Goal: Task Accomplishment & Management: Use online tool/utility

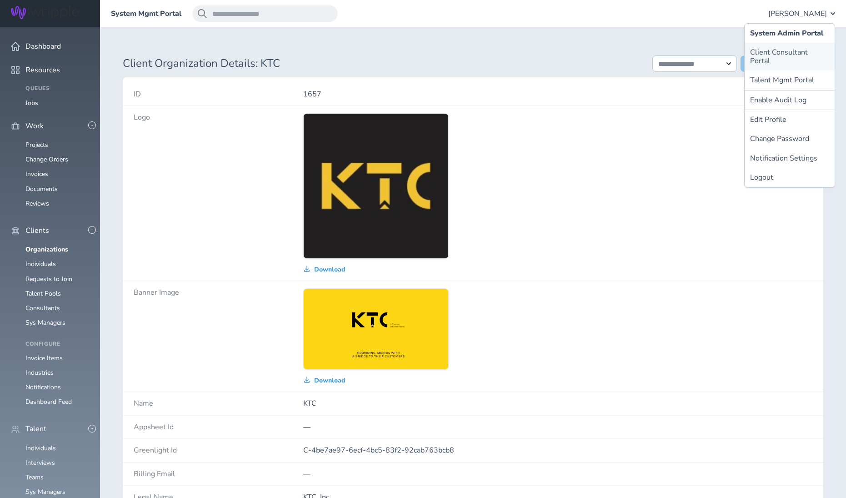
click at [756, 49] on link "Client Consultant Portal" at bounding box center [789, 57] width 90 height 28
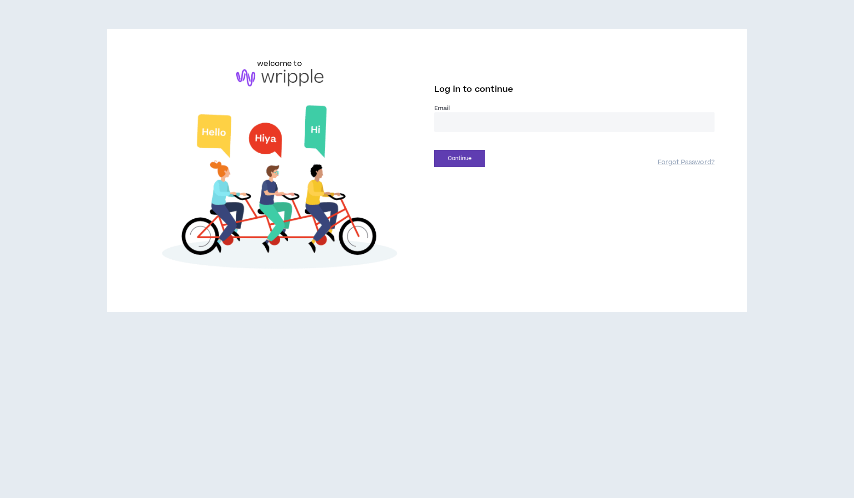
click at [500, 130] on input "email" at bounding box center [574, 122] width 280 height 20
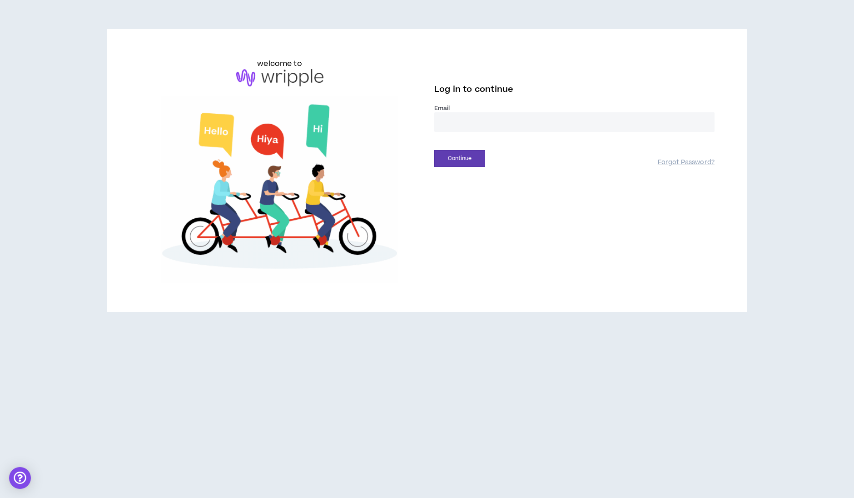
type input "**********"
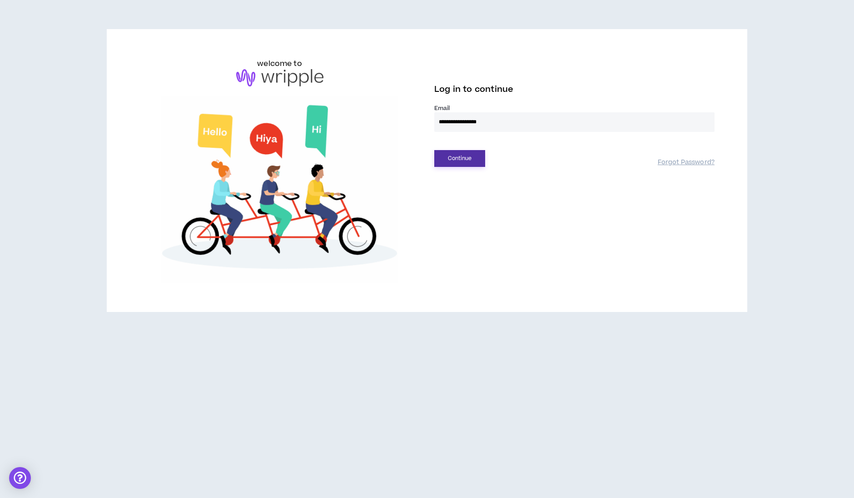
click at [468, 156] on button "Continue" at bounding box center [459, 158] width 51 height 17
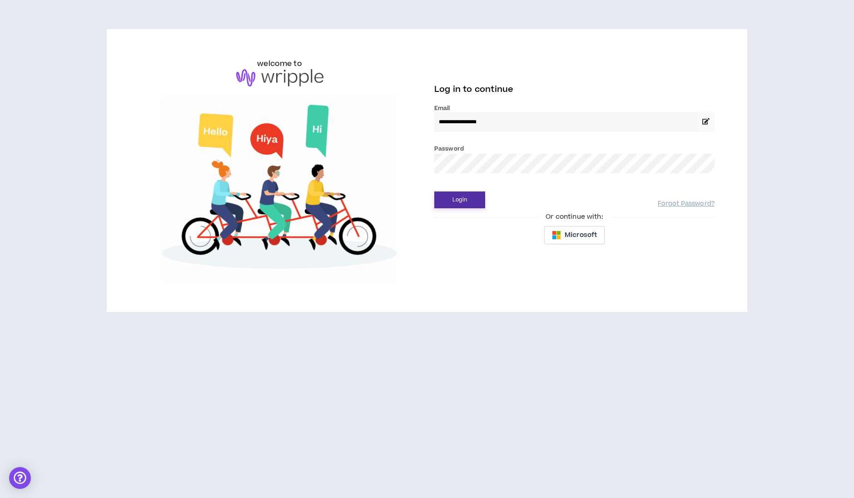
click at [451, 199] on button "Login" at bounding box center [459, 199] width 51 height 17
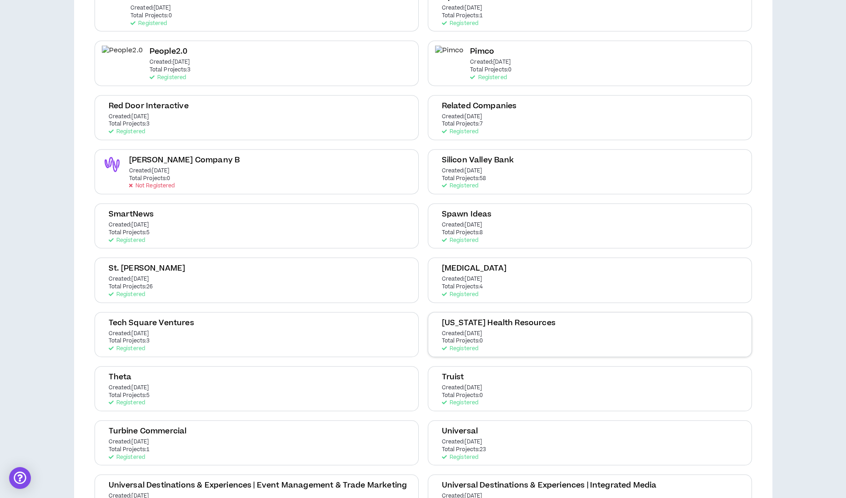
scroll to position [795, 0]
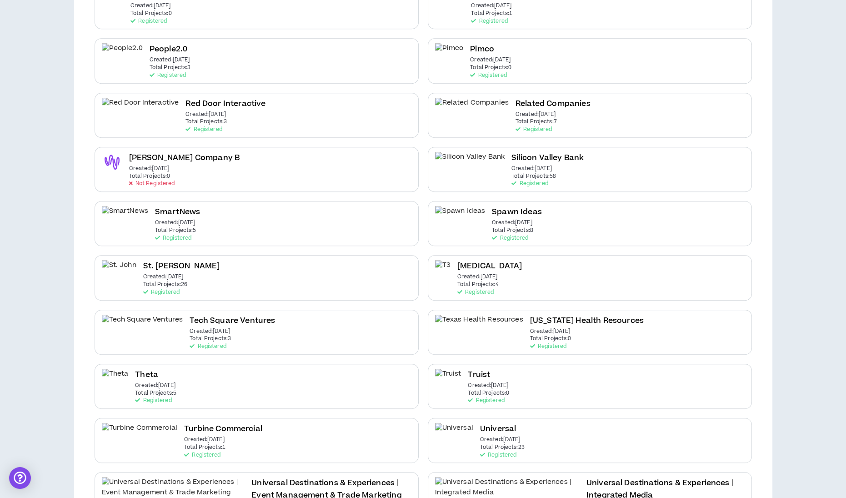
click at [511, 152] on h2 "Silicon Valley Bank" at bounding box center [547, 158] width 72 height 12
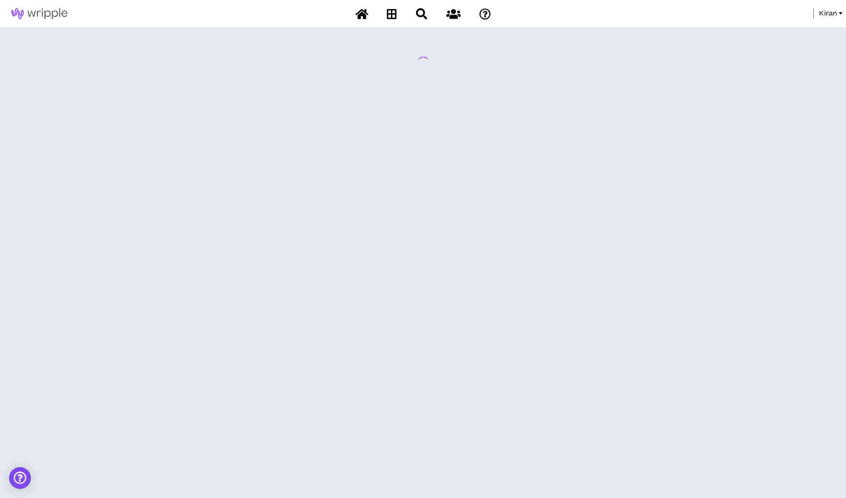
scroll to position [0, 0]
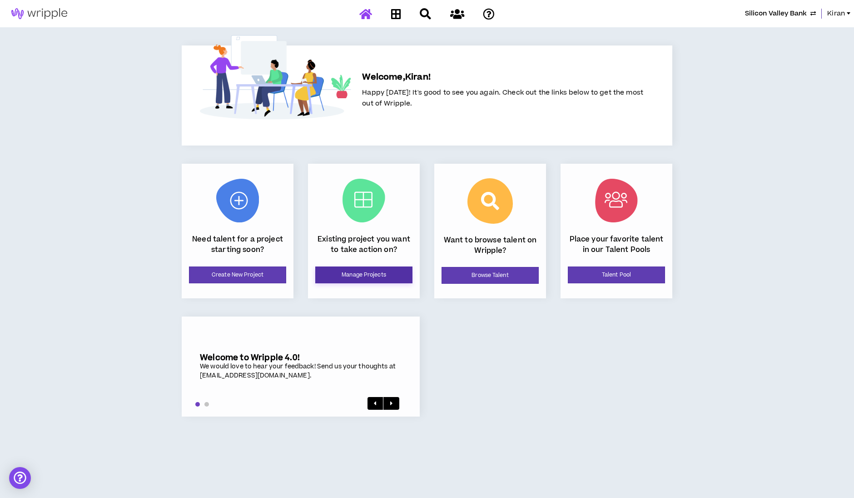
click at [339, 271] on link "Manage Projects" at bounding box center [363, 274] width 97 height 17
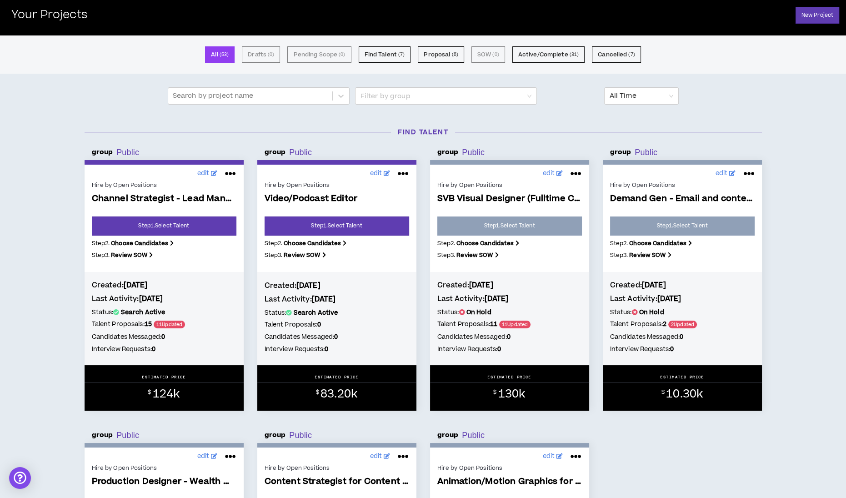
scroll to position [56, 0]
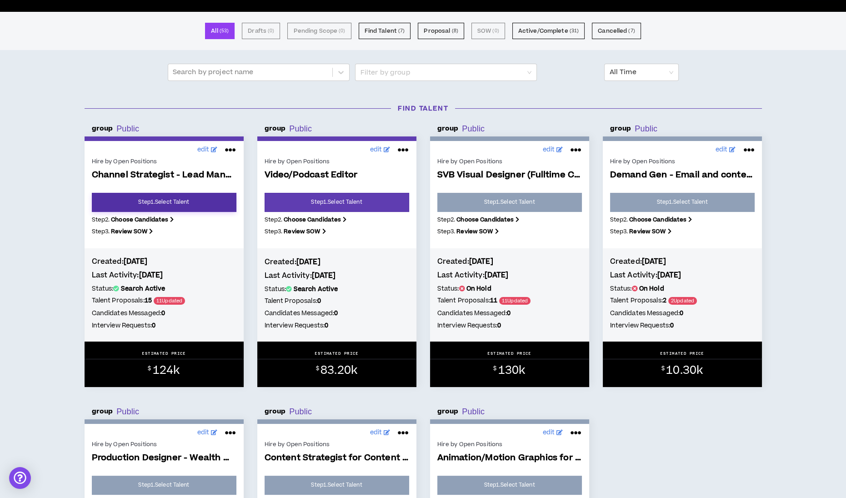
click at [161, 201] on link "Step 1 . Select Talent" at bounding box center [164, 202] width 145 height 19
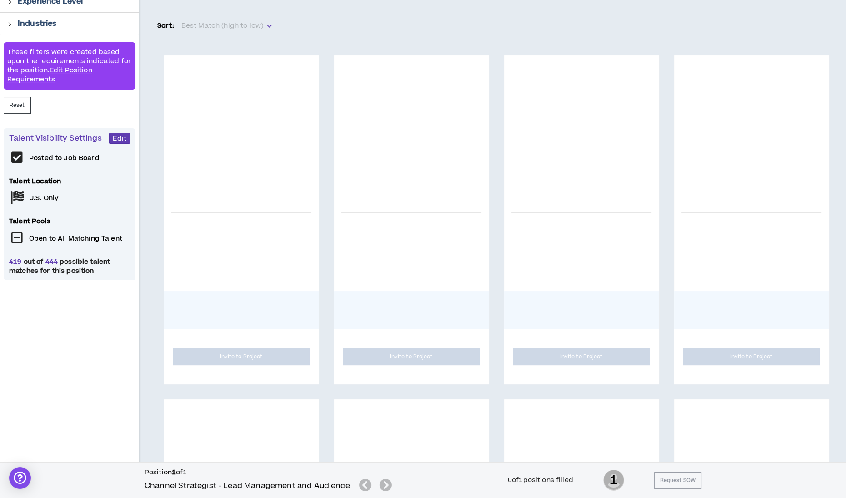
scroll to position [170, 0]
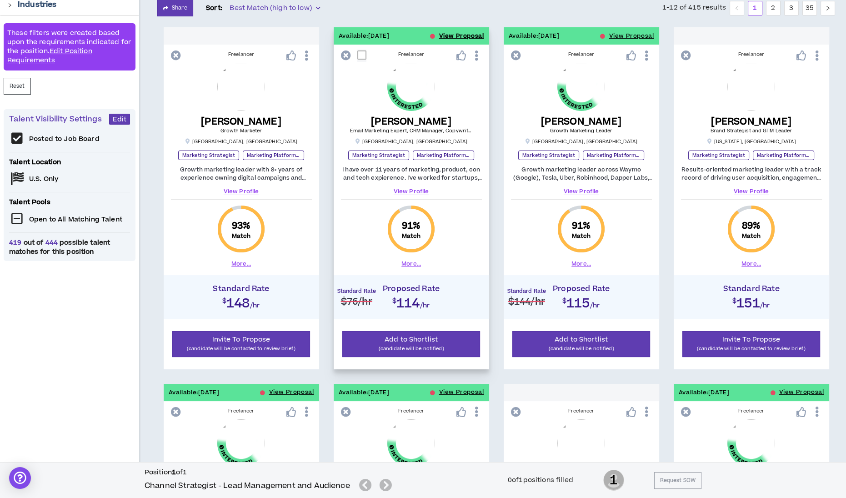
click at [457, 34] on button "View Proposal" at bounding box center [461, 35] width 45 height 17
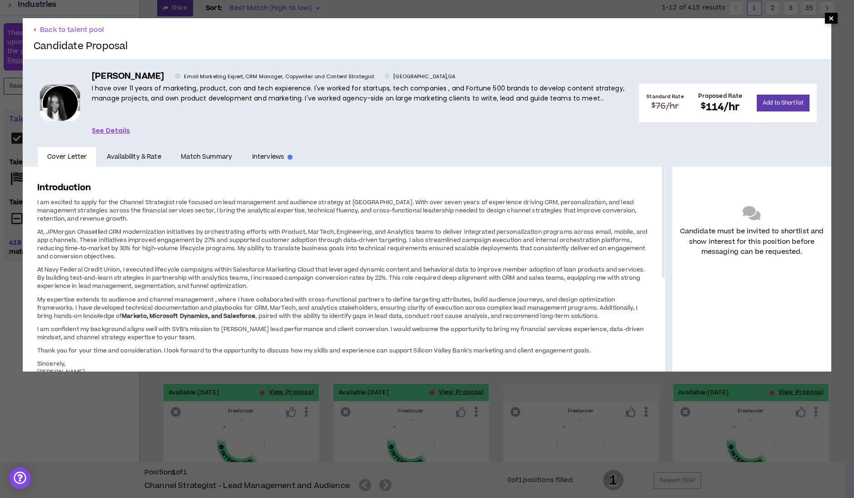
click at [829, 20] on span "×" at bounding box center [831, 18] width 5 height 11
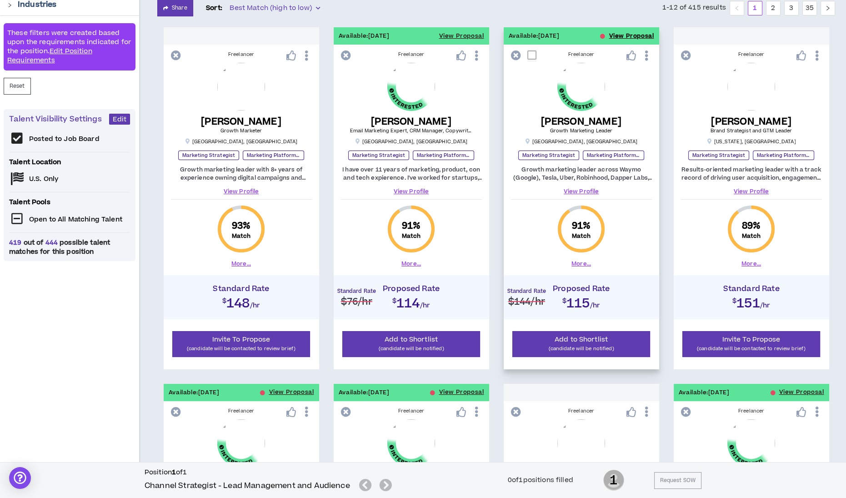
click at [620, 30] on button "View Proposal" at bounding box center [631, 35] width 45 height 17
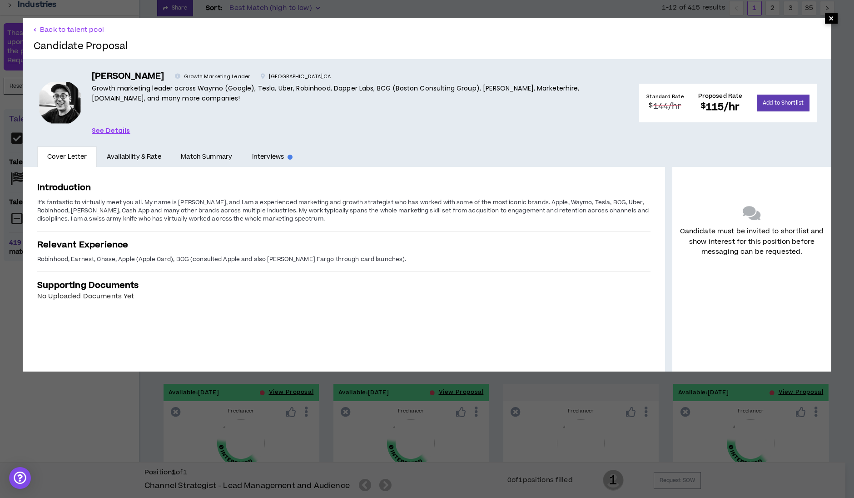
click at [829, 21] on span "×" at bounding box center [831, 18] width 5 height 11
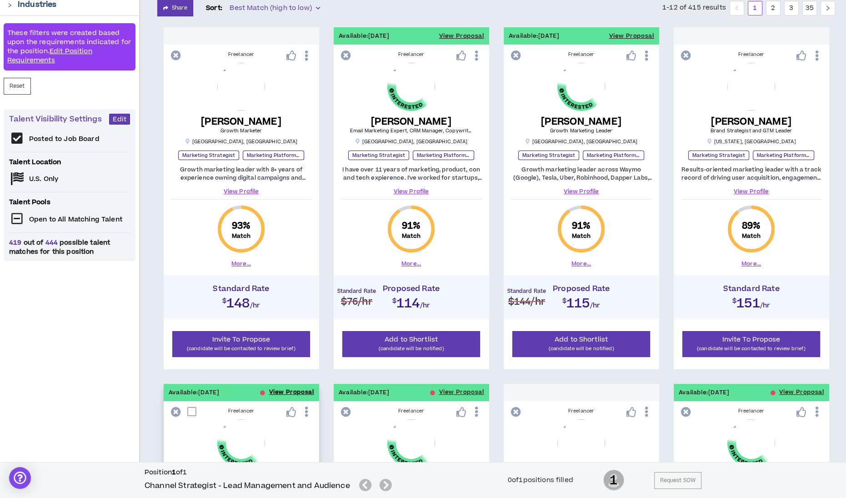
click at [274, 389] on button "View Proposal" at bounding box center [291, 392] width 45 height 17
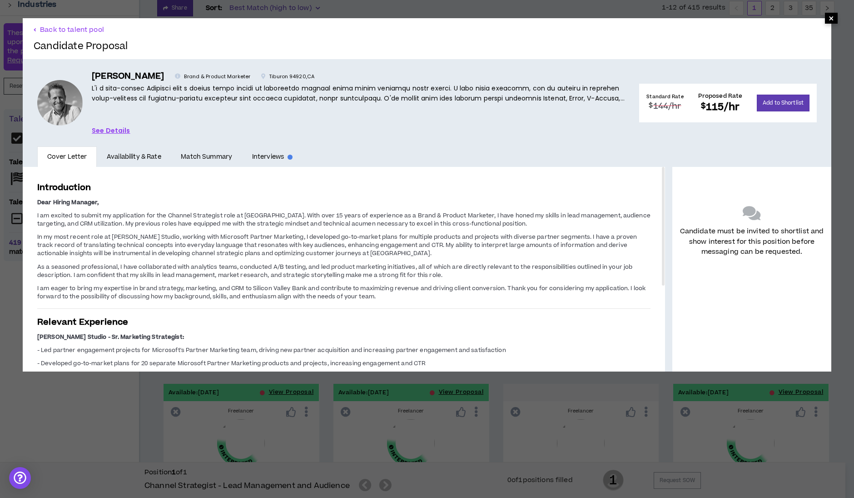
click at [829, 20] on span "×" at bounding box center [831, 18] width 5 height 11
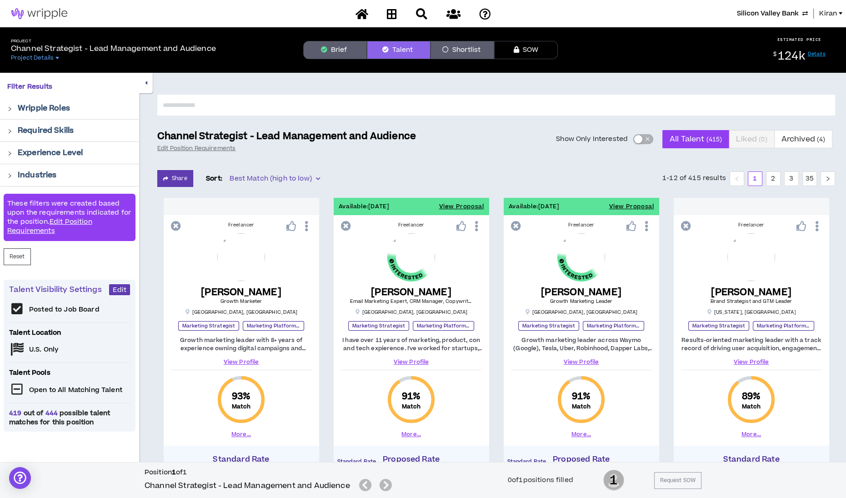
click at [632, 137] on label "Show Only Interested" at bounding box center [604, 139] width 97 height 18
click at [633, 137] on button "Show Only Interested" at bounding box center [643, 139] width 20 height 10
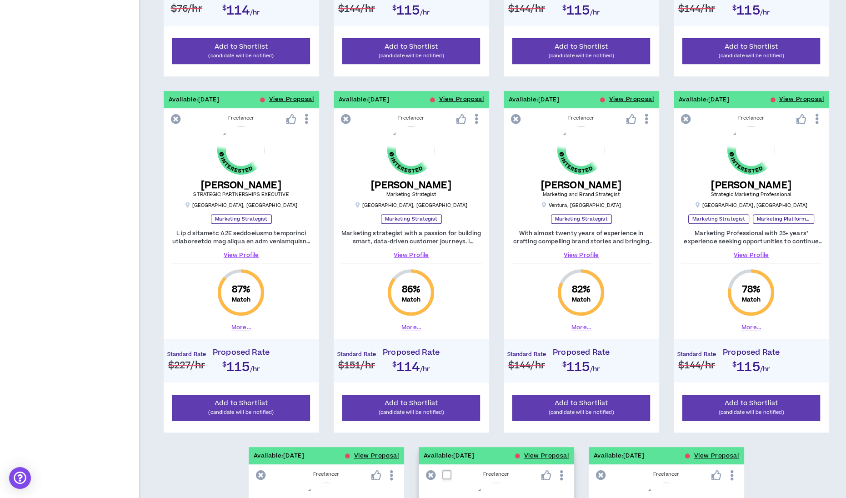
scroll to position [834, 0]
